Goal: Task Accomplishment & Management: Use online tool/utility

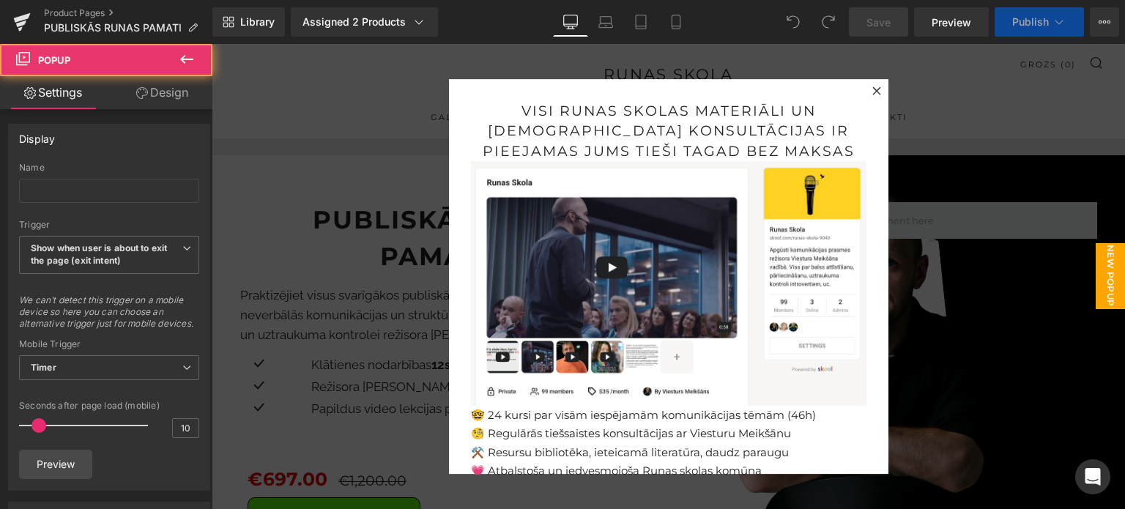
click at [872, 90] on icon at bounding box center [876, 90] width 8 height 8
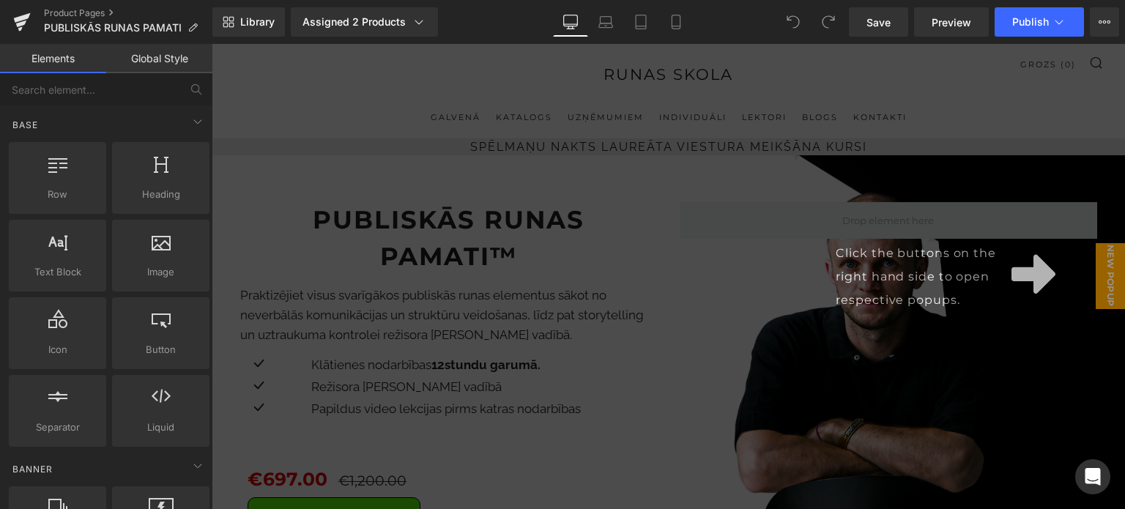
click at [685, 269] on div "Click the buttons on the right hand side to open respective popups." at bounding box center [668, 276] width 913 height 465
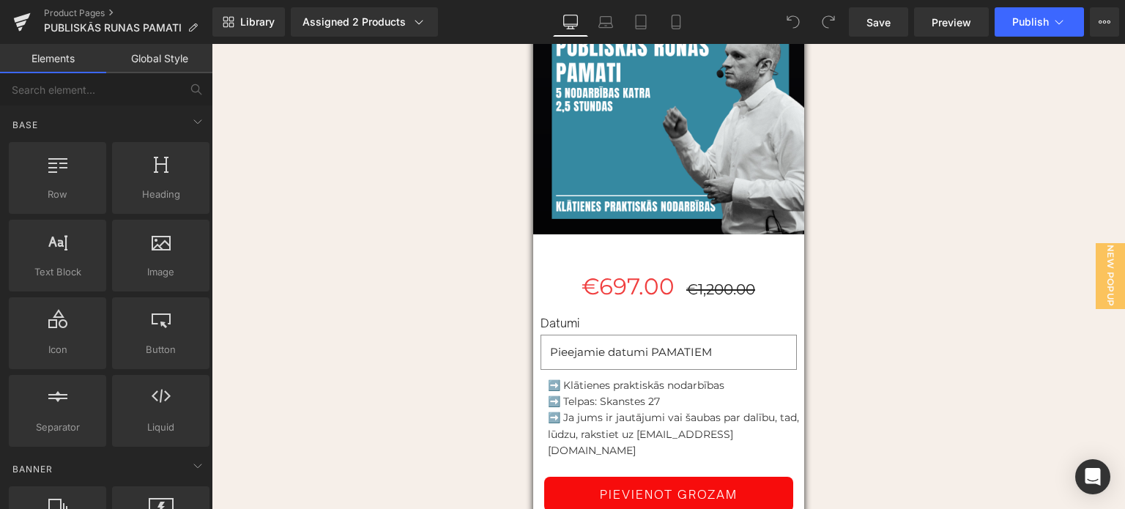
scroll to position [3588, 0]
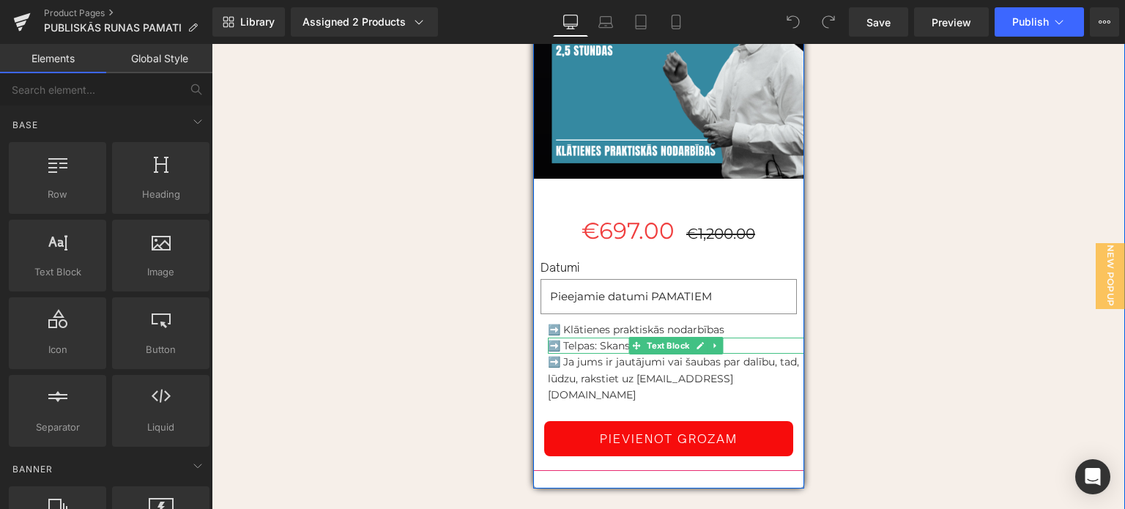
click at [615, 338] on p "➡️ Telpas: Skanstes 27" at bounding box center [676, 346] width 256 height 16
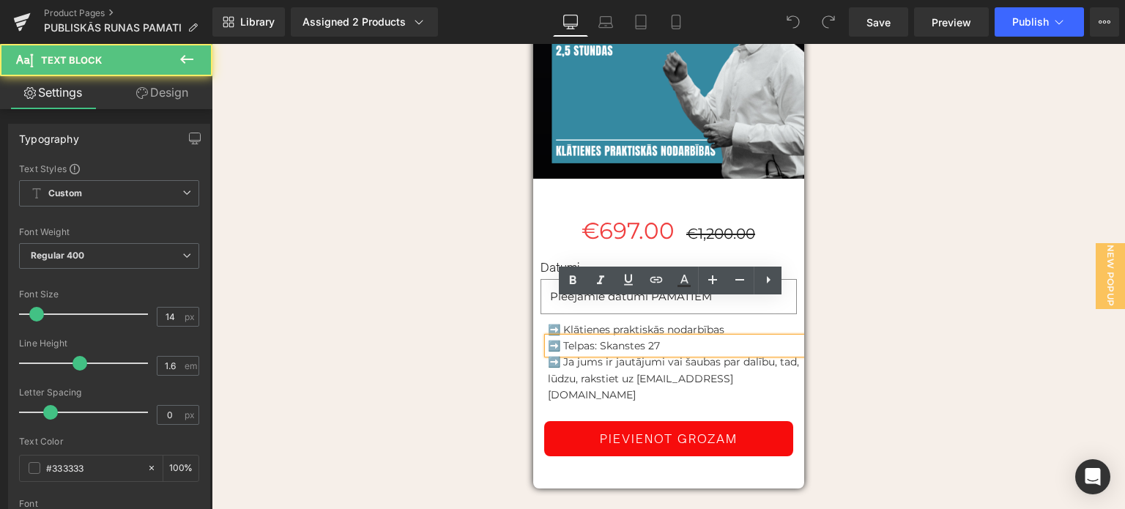
click at [661, 338] on p "➡️ Telpas: Skanstes 27" at bounding box center [676, 346] width 256 height 16
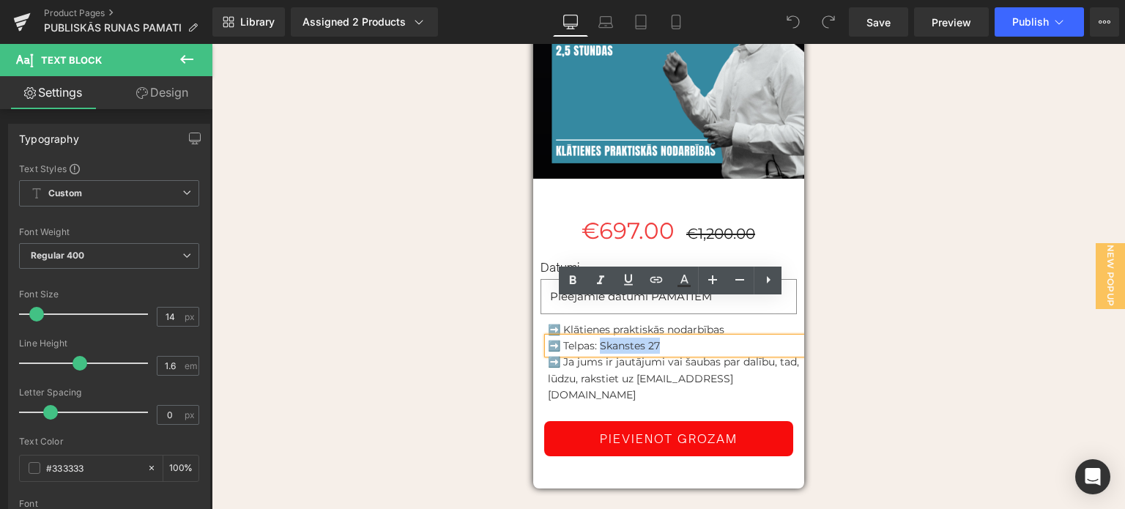
drag, startPoint x: 660, startPoint y: 309, endPoint x: 595, endPoint y: 307, distance: 64.5
click at [596, 338] on p "➡️ Telpas: Skanstes 27" at bounding box center [676, 346] width 256 height 16
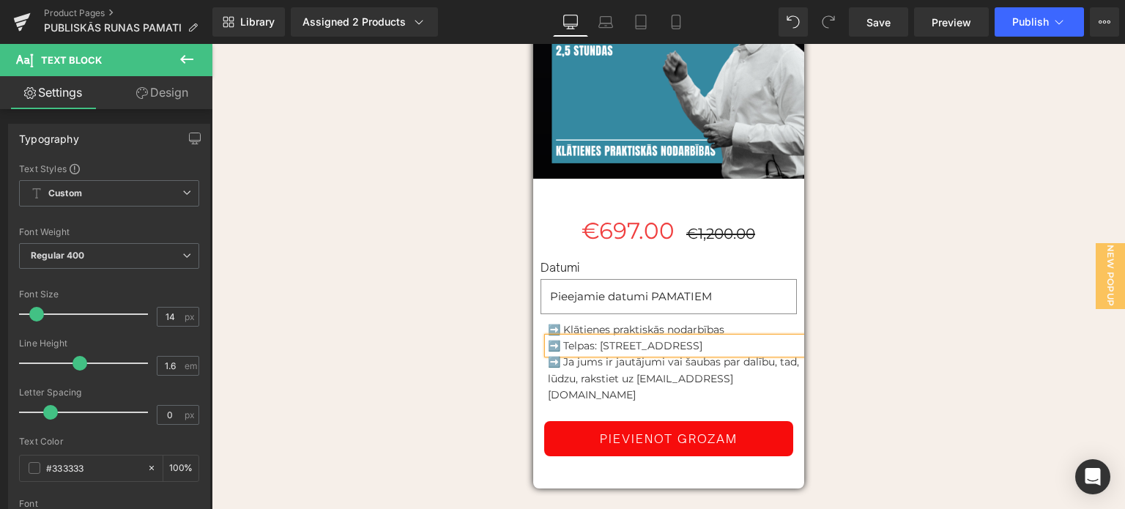
click at [594, 338] on p "➡️ Telpas: [STREET_ADDRESS]" at bounding box center [676, 346] width 256 height 16
click at [1028, 20] on span "Publish" at bounding box center [1030, 22] width 37 height 12
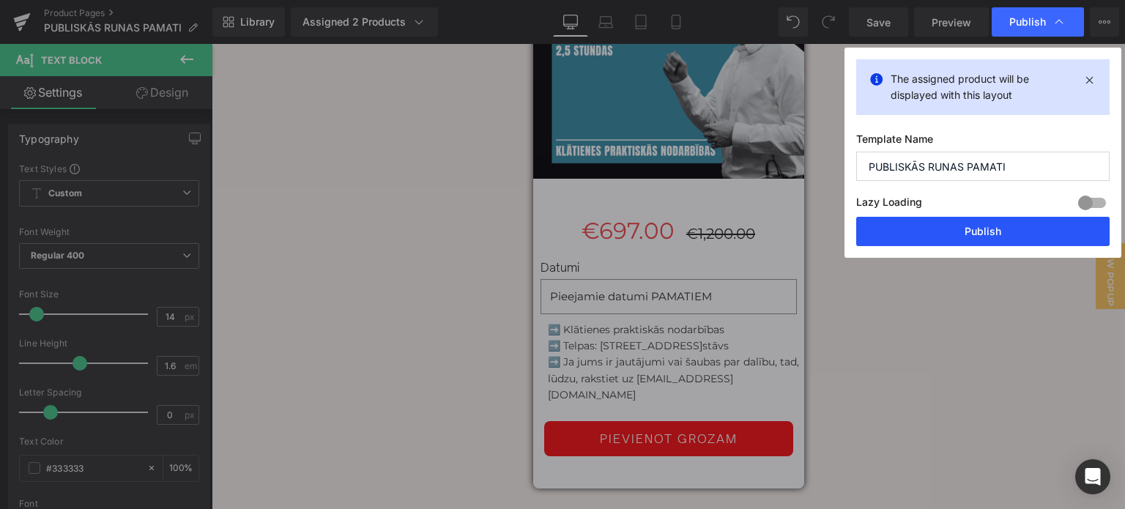
click at [999, 232] on button "Publish" at bounding box center [982, 231] width 253 height 29
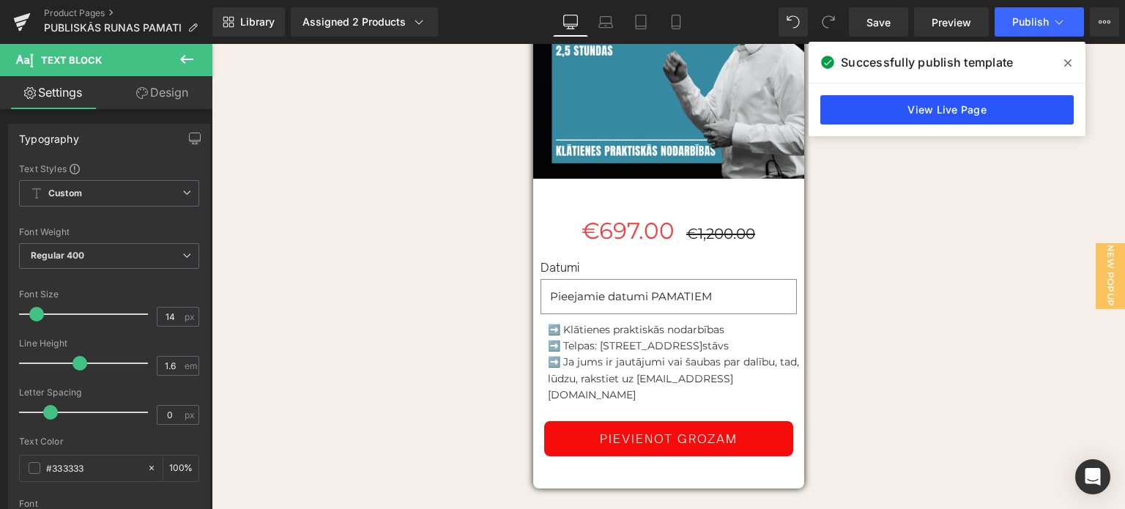
click at [981, 111] on link "View Live Page" at bounding box center [946, 109] width 253 height 29
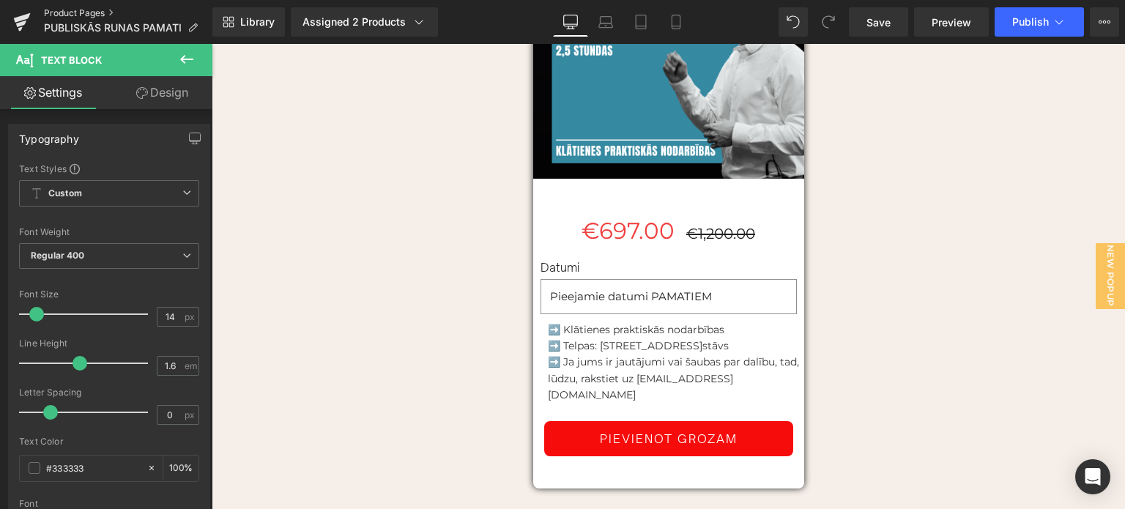
click at [87, 10] on link "Product Pages" at bounding box center [128, 13] width 168 height 12
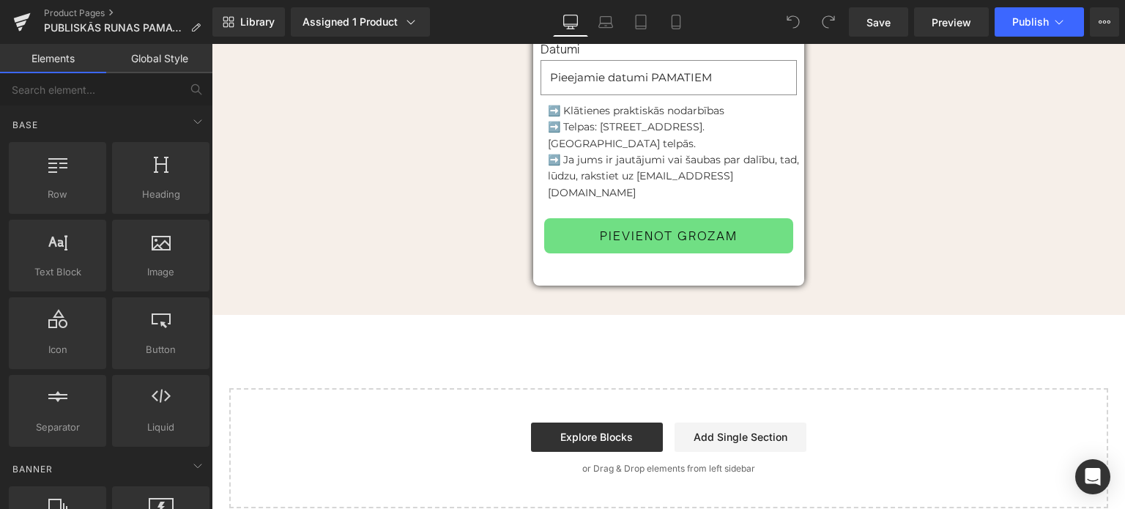
scroll to position [1758, 0]
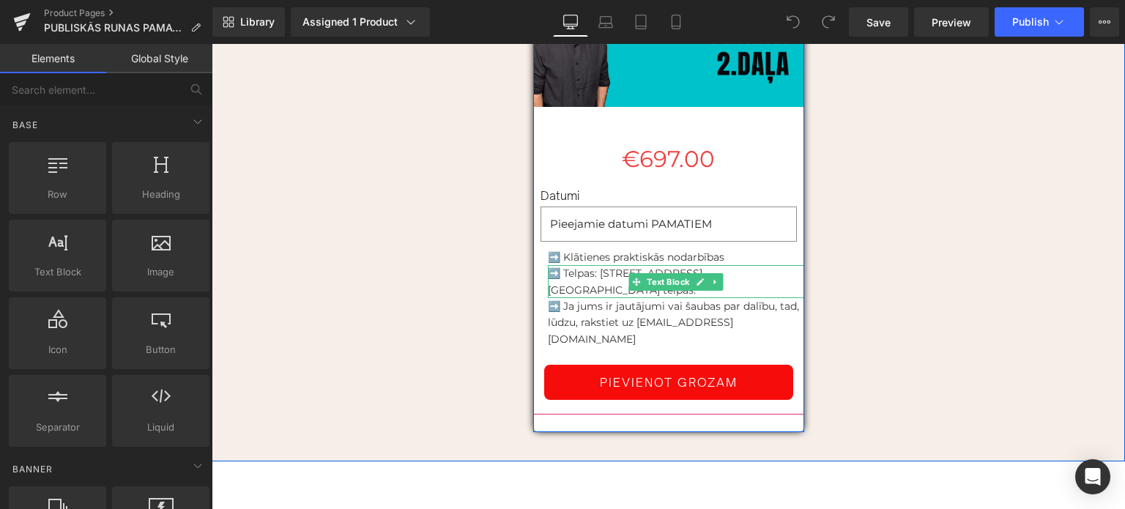
click at [592, 282] on p "➡️ Telpas: Brīvības 199c, Rīga. Hotel VEF Rija telpās." at bounding box center [676, 281] width 256 height 33
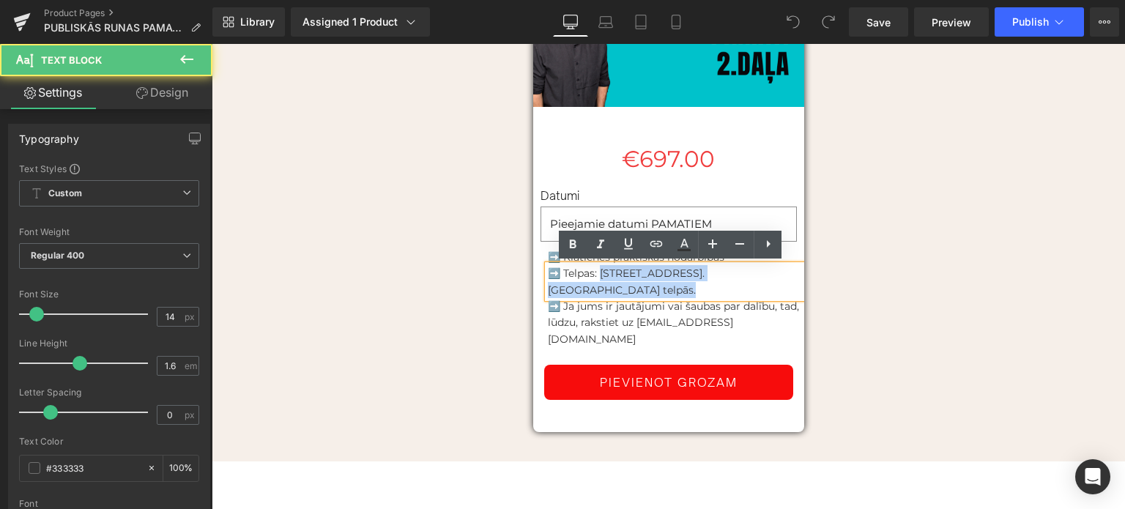
drag, startPoint x: 596, startPoint y: 272, endPoint x: 609, endPoint y: 286, distance: 19.2
click at [609, 286] on p "➡️ Telpas: Brīvības 199c, Rīga. Hotel VEF Rija telpās." at bounding box center [676, 281] width 256 height 33
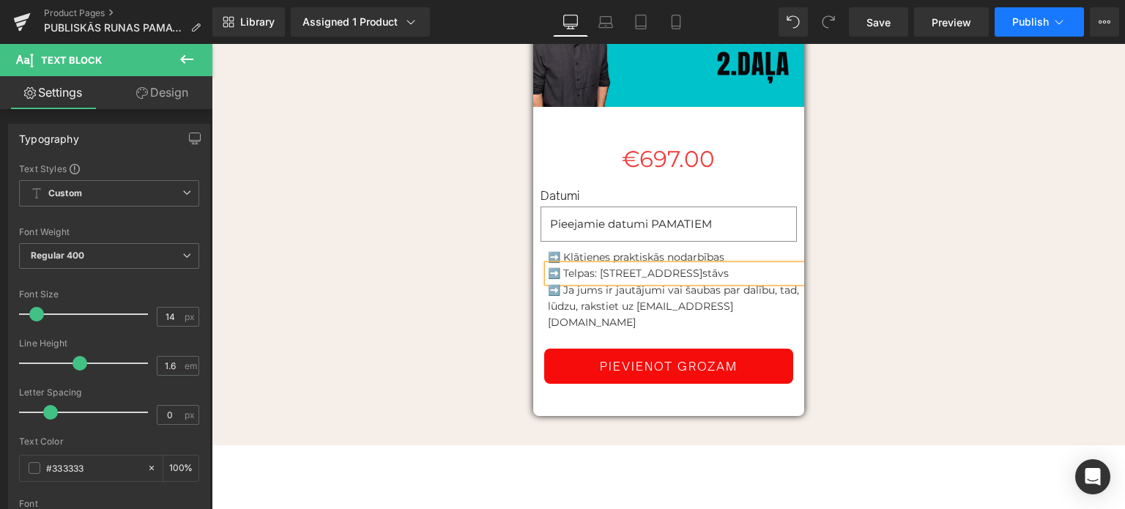
click at [1030, 26] on span "Publish" at bounding box center [1030, 22] width 37 height 12
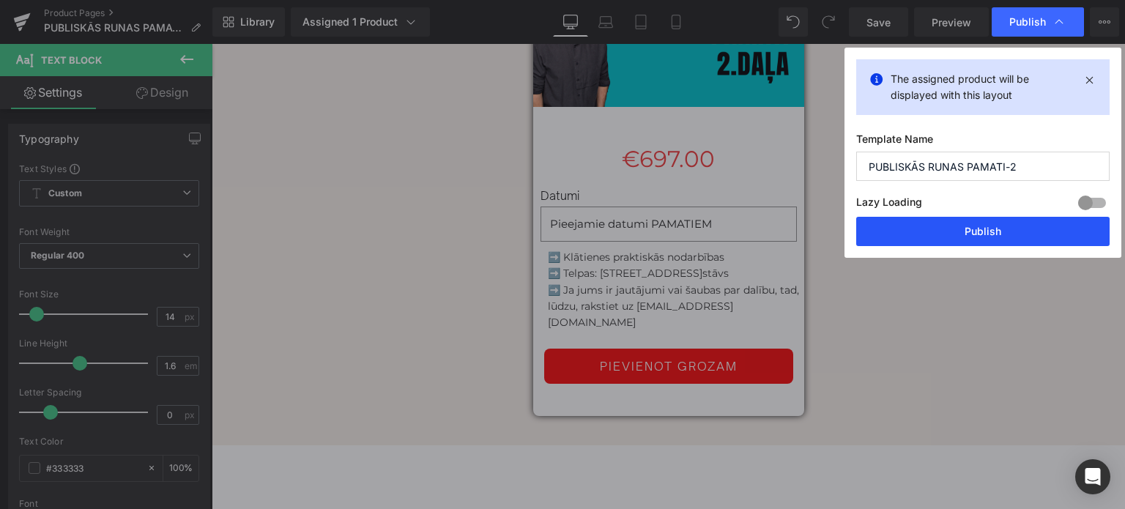
click at [987, 230] on button "Publish" at bounding box center [982, 231] width 253 height 29
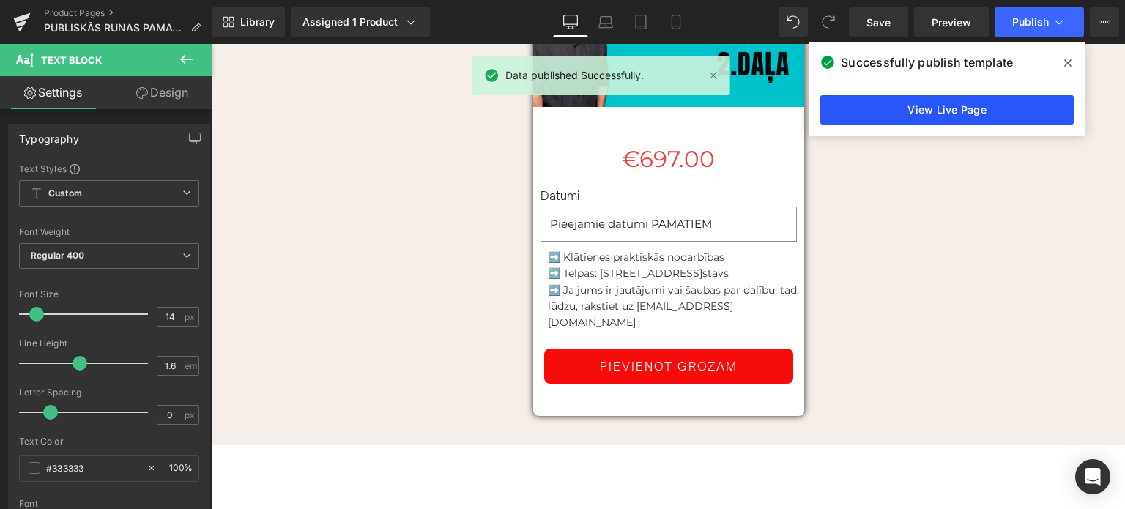
click at [981, 116] on link "View Live Page" at bounding box center [946, 109] width 253 height 29
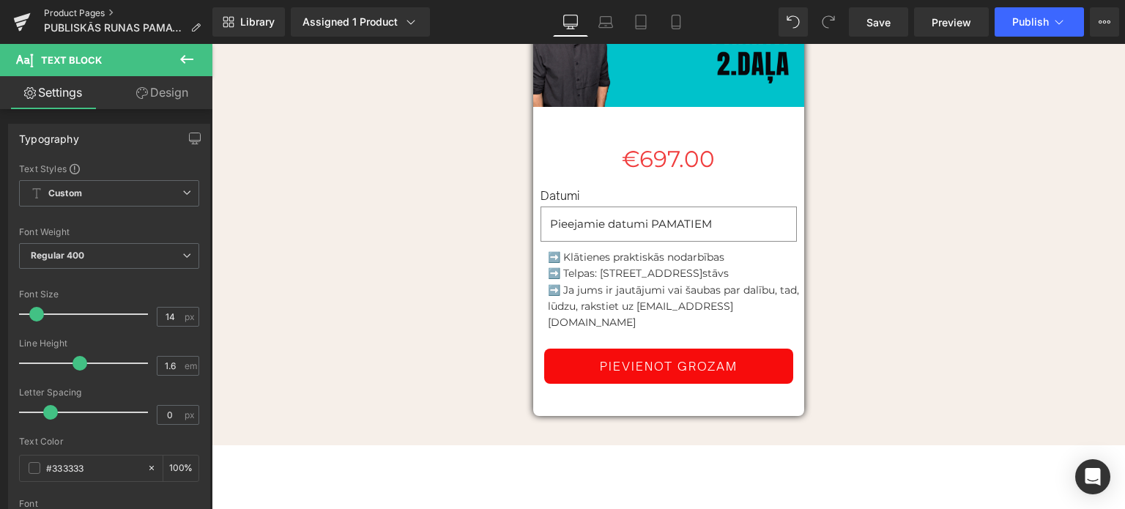
click at [85, 10] on link "Product Pages" at bounding box center [128, 13] width 168 height 12
